Goal: Find contact information: Find contact information

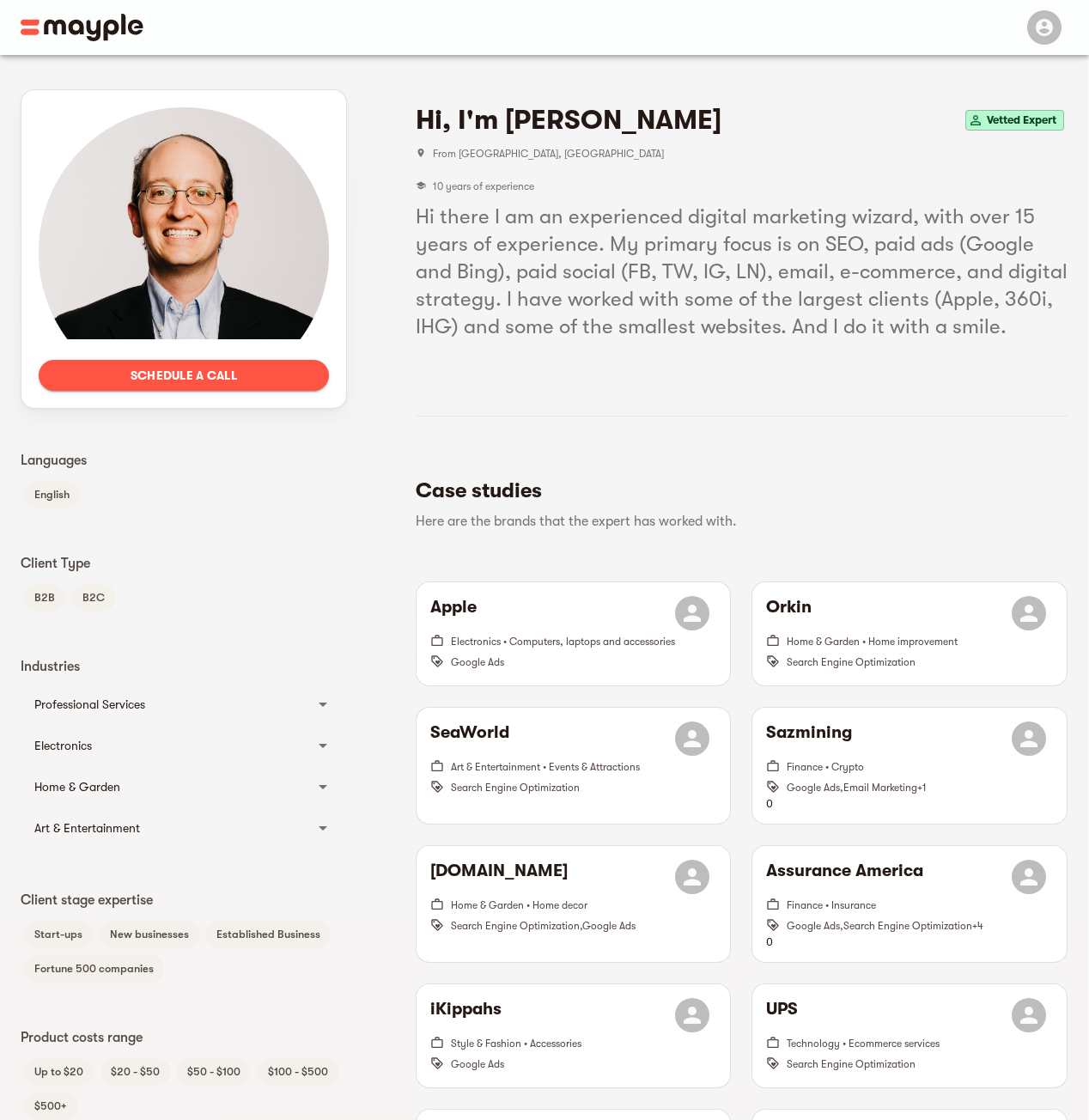
click at [1010, 120] on span "Vetted Expert" at bounding box center [1021, 120] width 83 height 21
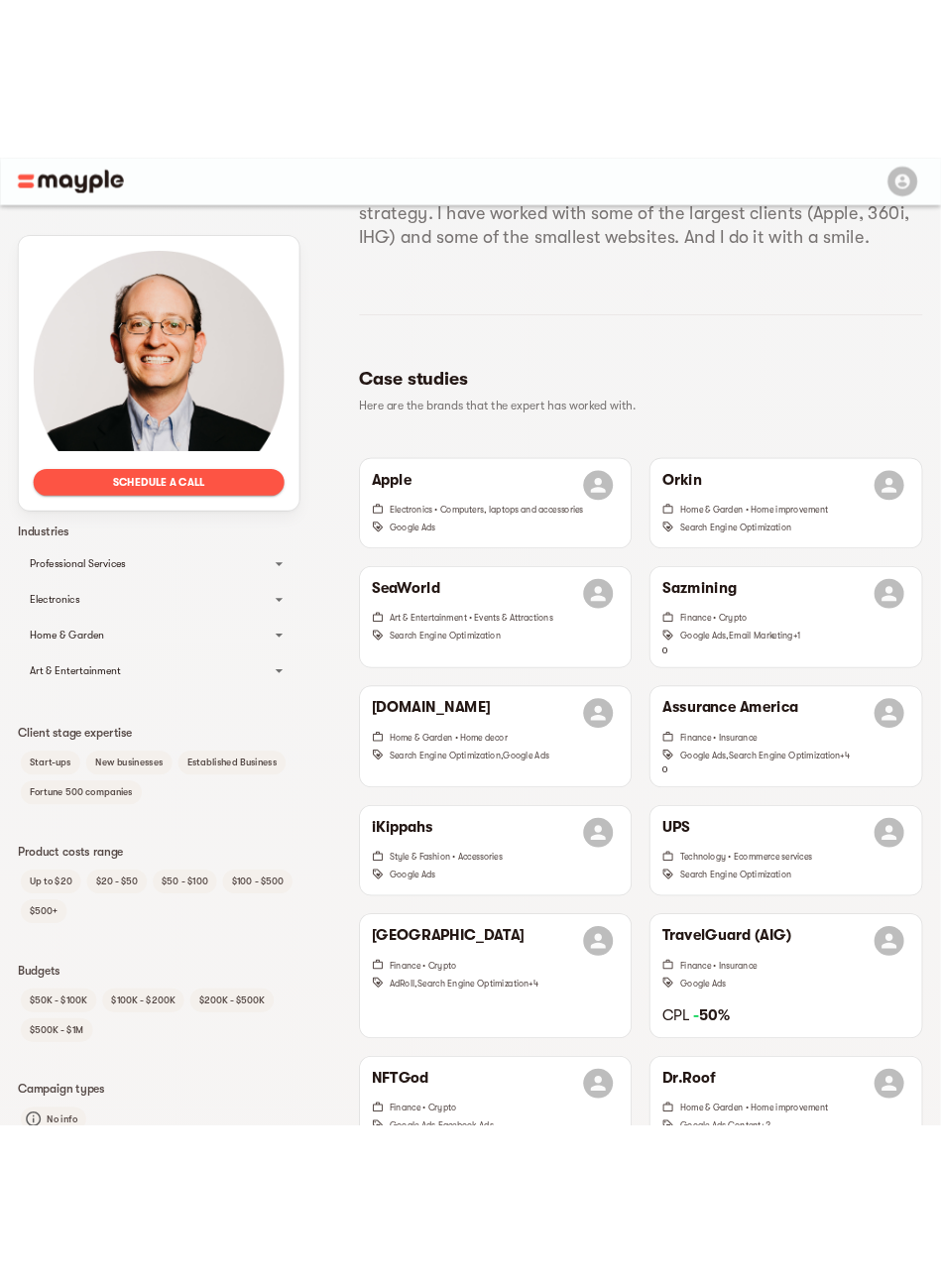
scroll to position [297, 0]
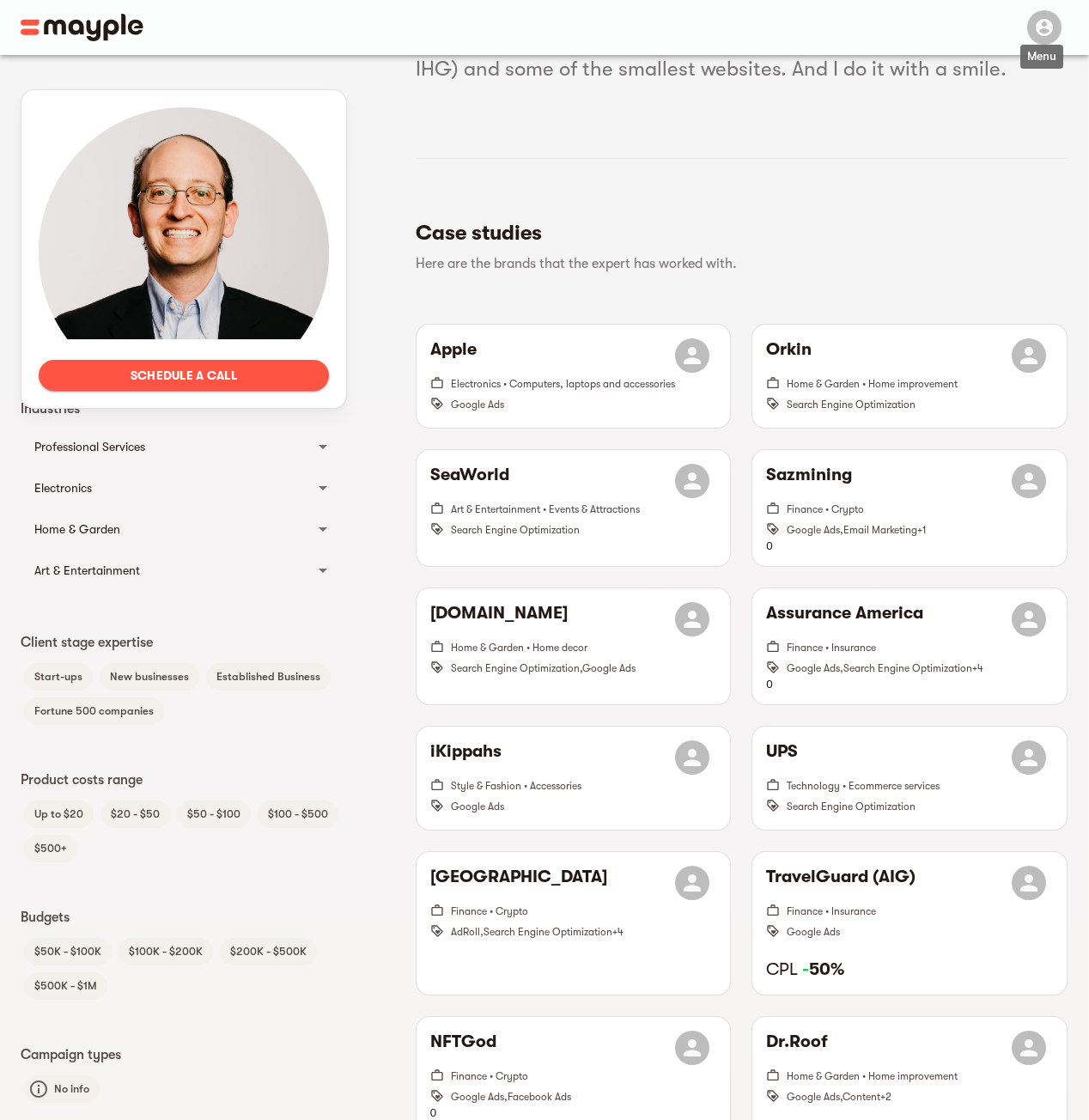
click at [1030, 34] on div "button" at bounding box center [1045, 28] width 35 height 35
click at [1041, 18] on icon "button" at bounding box center [1045, 28] width 21 height 21
drag, startPoint x: 1041, startPoint y: 18, endPoint x: 758, endPoint y: 4, distance: 283.3
click at [1041, 21] on icon "button" at bounding box center [1045, 28] width 21 height 21
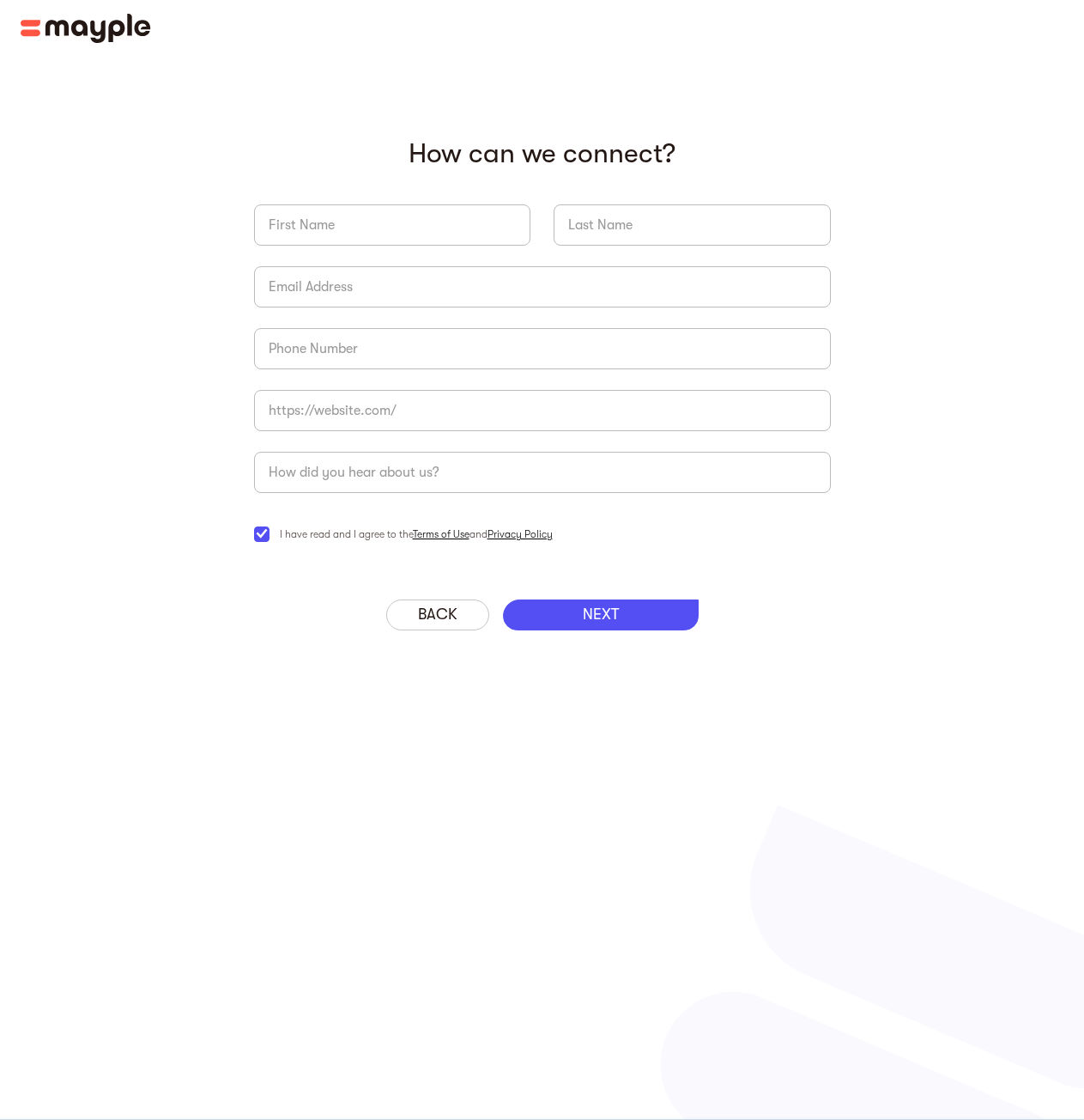
click at [127, 35] on img at bounding box center [86, 29] width 131 height 29
click at [126, 29] on img at bounding box center [86, 29] width 131 height 29
click at [106, 26] on img at bounding box center [86, 29] width 131 height 29
click at [107, 29] on img at bounding box center [86, 29] width 131 height 29
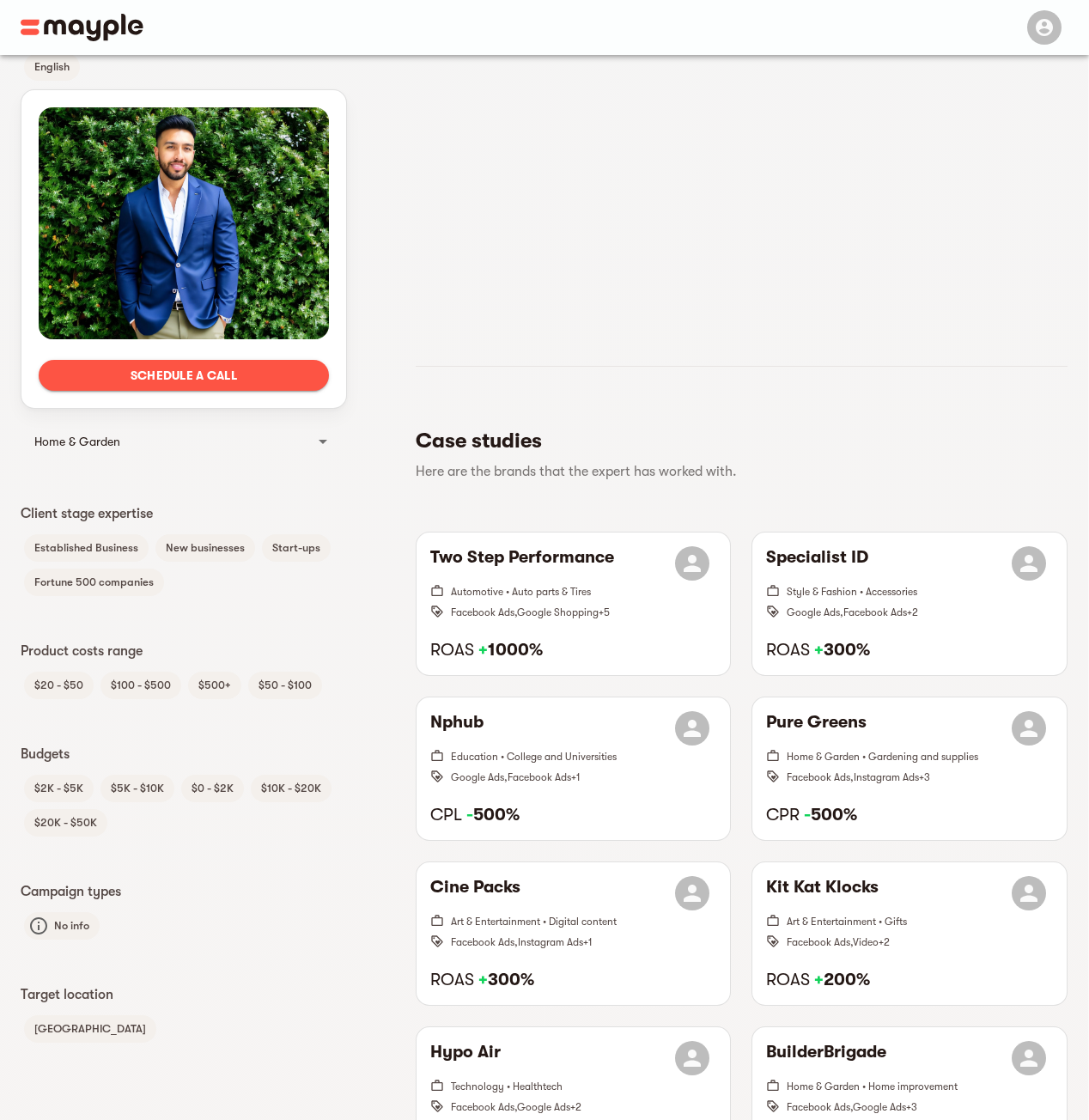
scroll to position [430, 0]
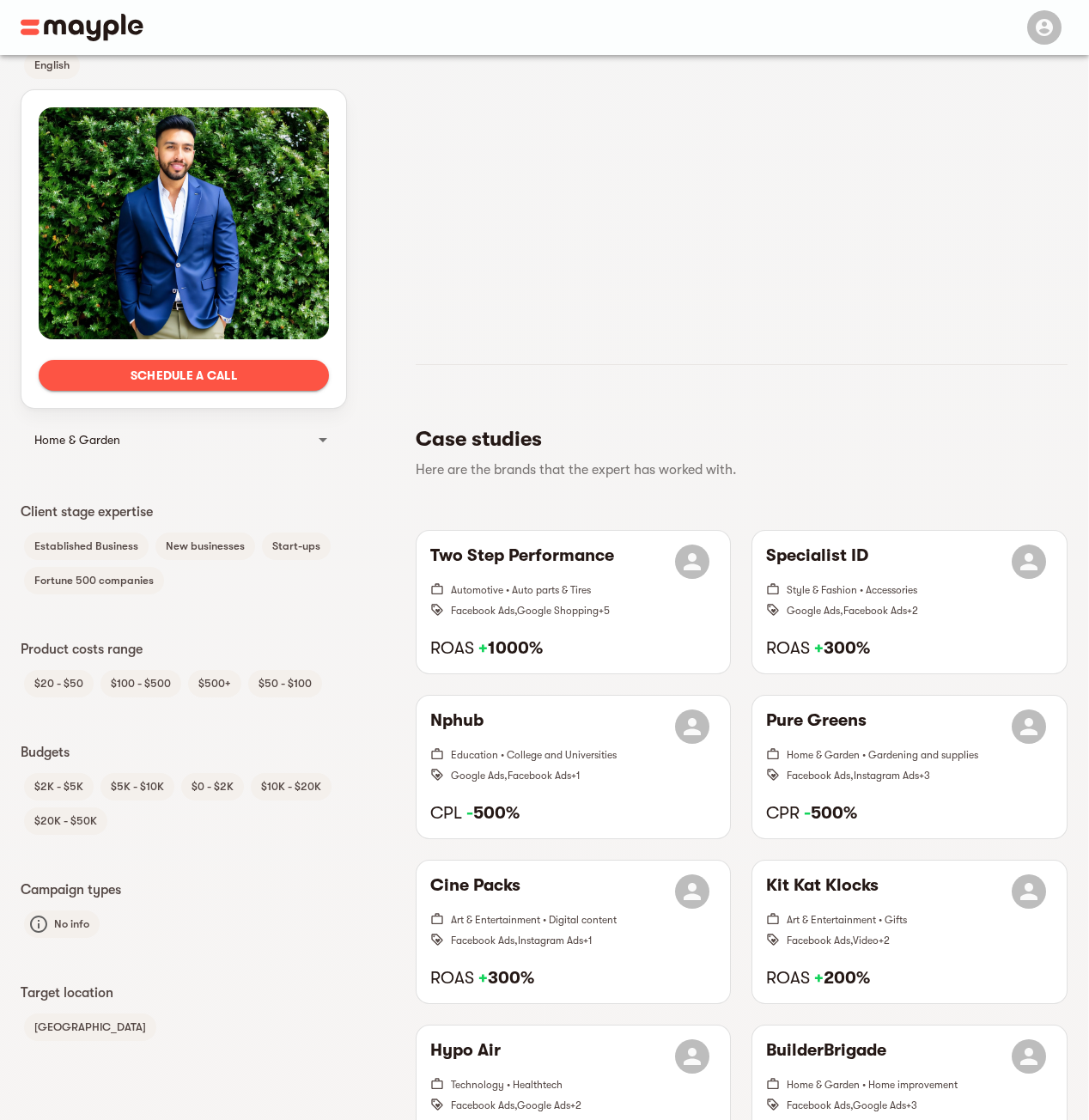
click at [257, 379] on span "Schedule a call" at bounding box center [183, 375] width 263 height 21
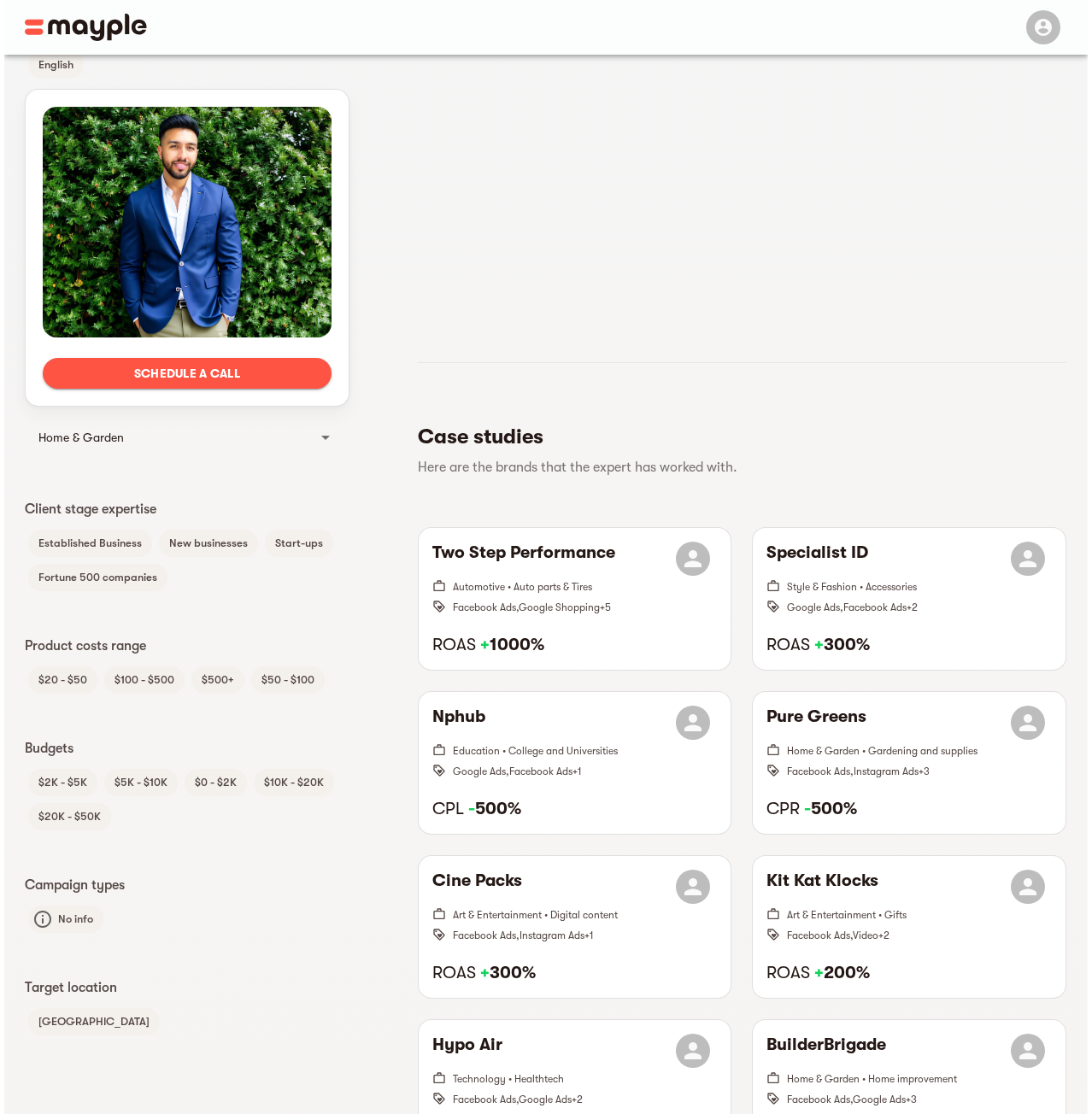
scroll to position [430, 0]
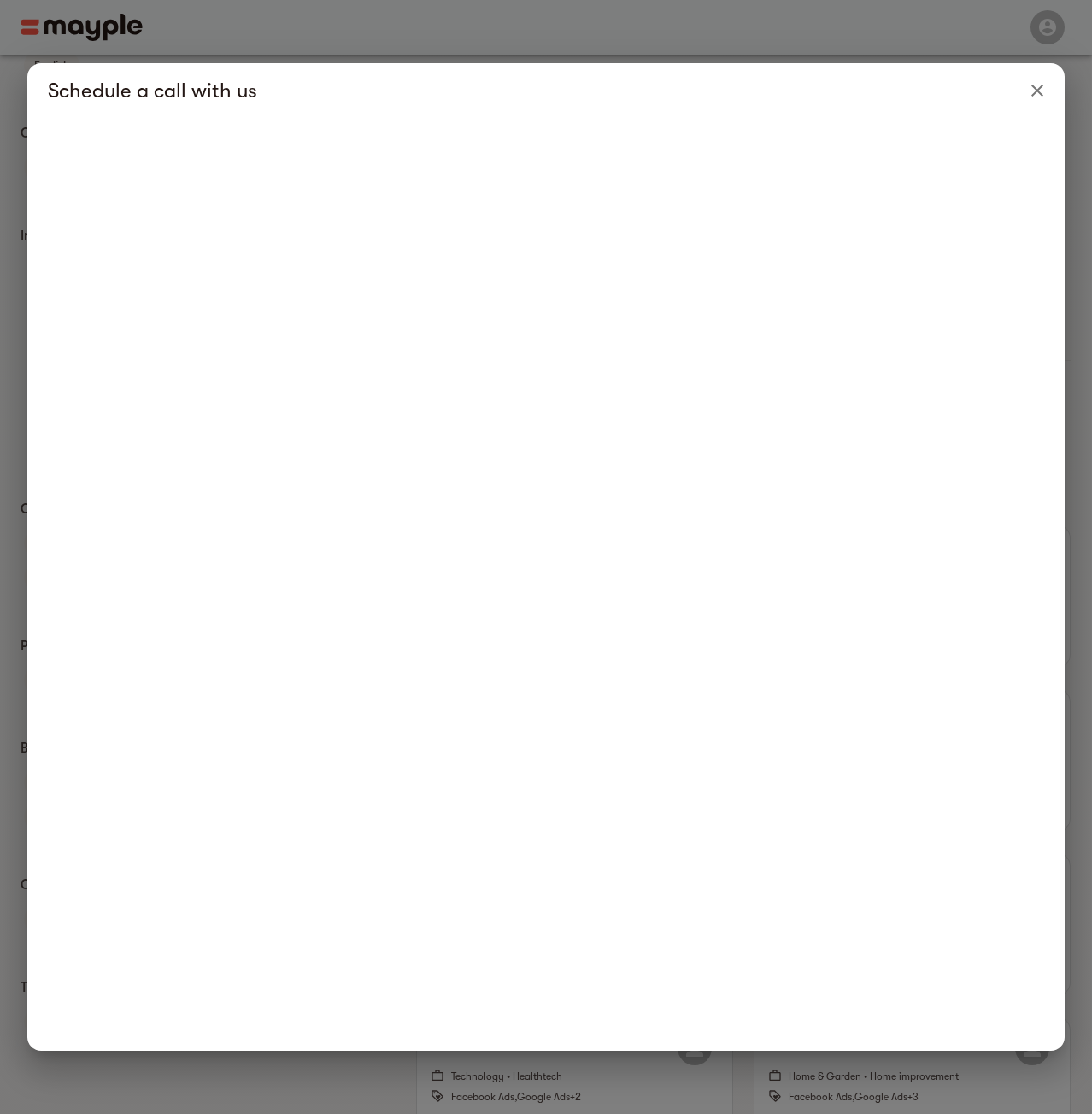
click at [1019, 92] on button "Close" at bounding box center [1038, 90] width 41 height 41
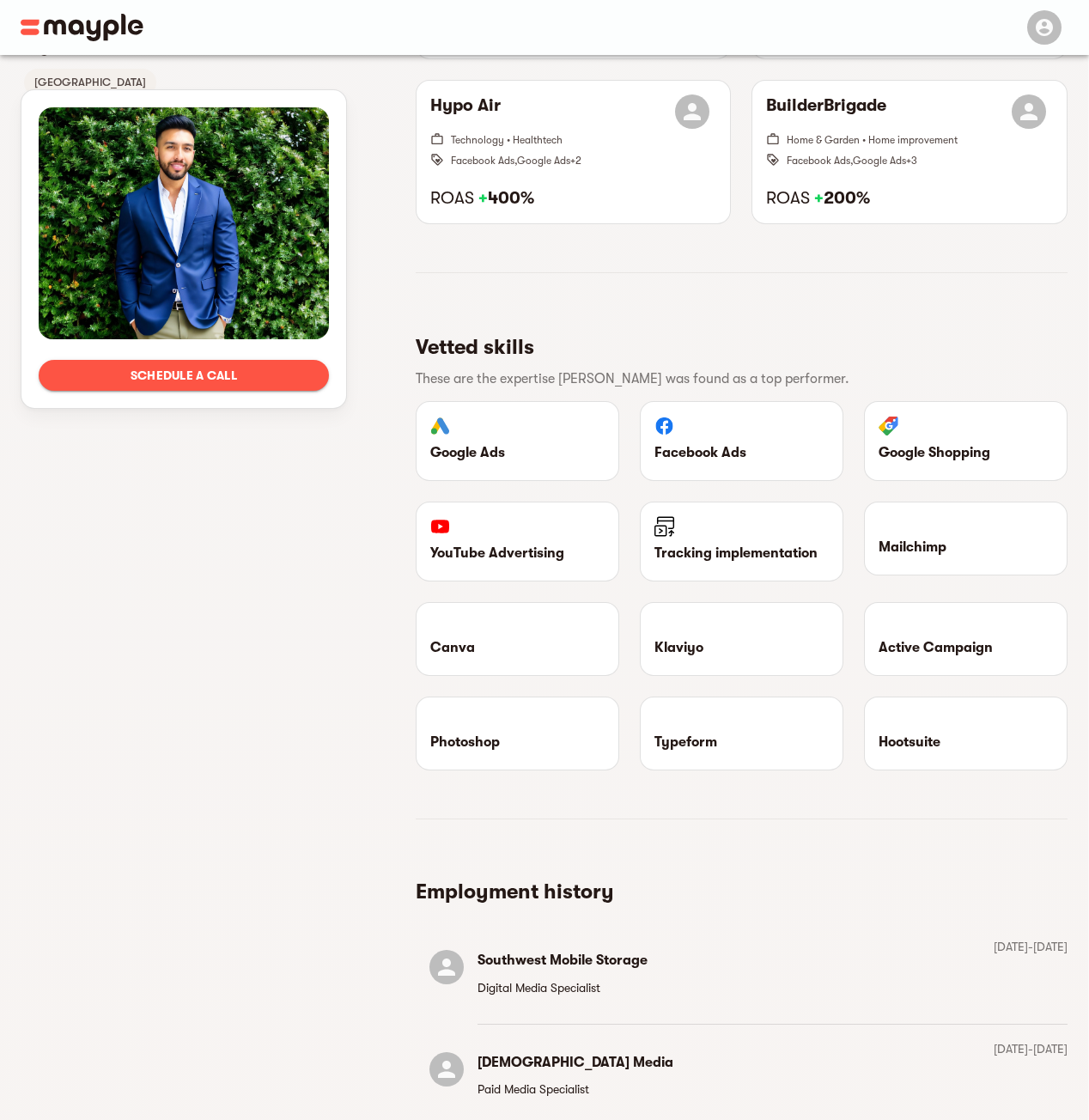
scroll to position [1878, 0]
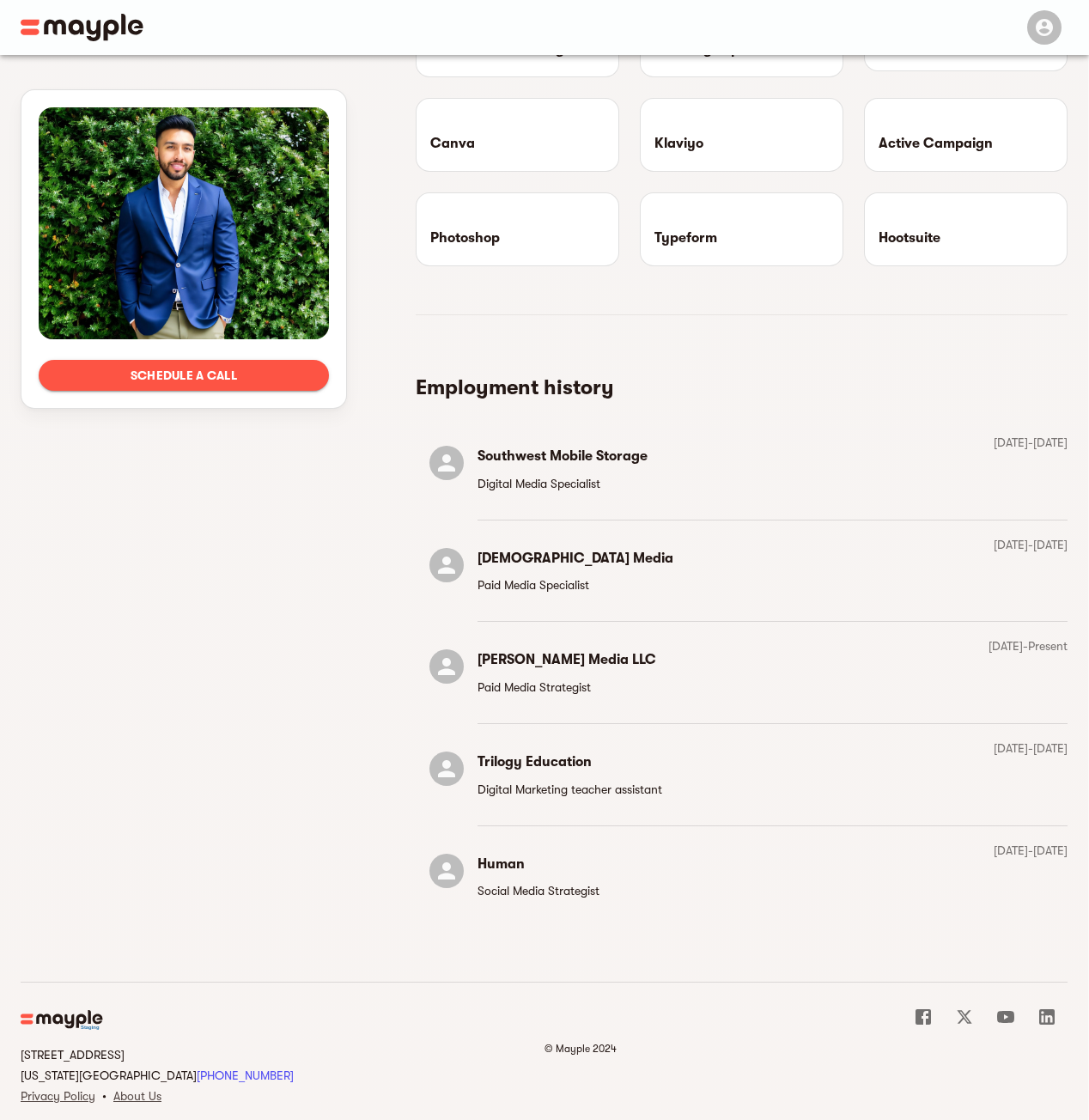
click at [548, 648] on h6 "Felix Media LLC" at bounding box center [567, 660] width 178 height 24
click at [446, 657] on icon at bounding box center [447, 666] width 17 height 17
click at [1032, 636] on p "November 2019 - Present" at bounding box center [1027, 646] width 79 height 21
